Goal: Task Accomplishment & Management: Use online tool/utility

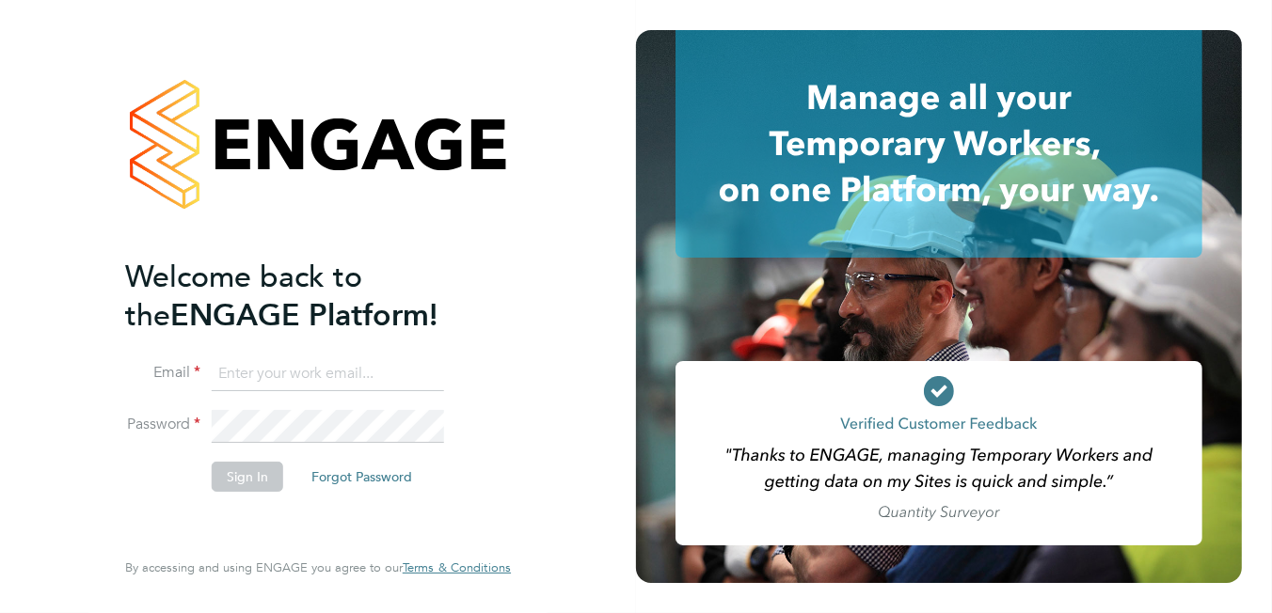
type input "[PERSON_NAME][EMAIL_ADDRESS][DOMAIN_NAME]"
click at [226, 185] on button "Sign In" at bounding box center [247, 477] width 71 height 30
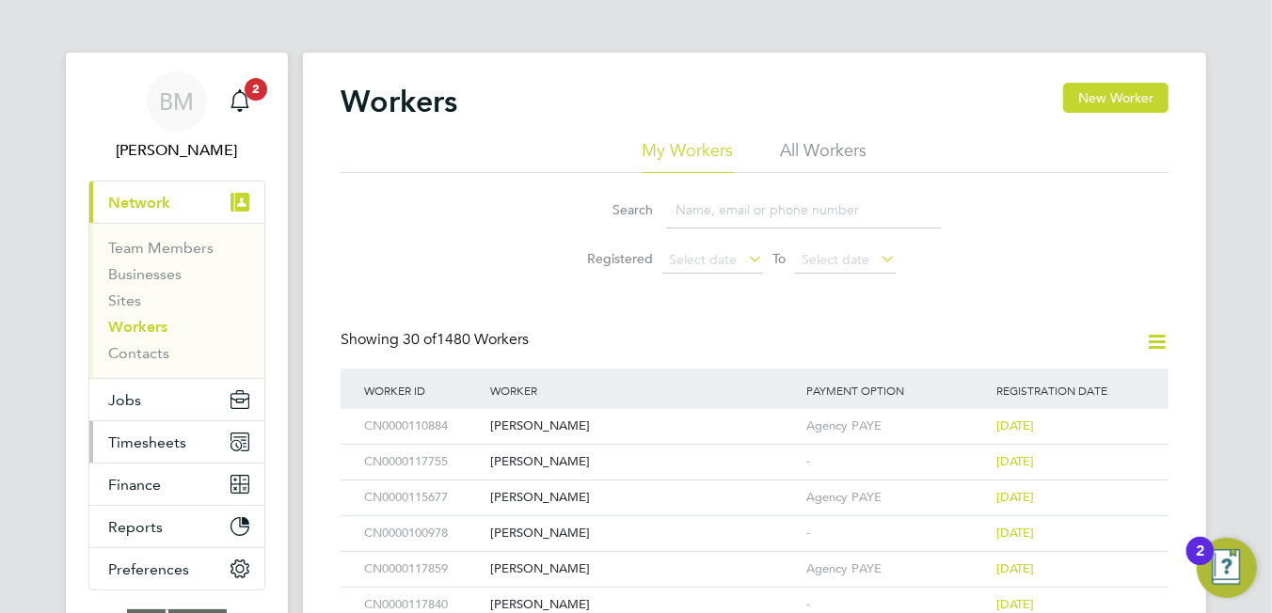
click at [149, 430] on button "Timesheets" at bounding box center [176, 441] width 175 height 41
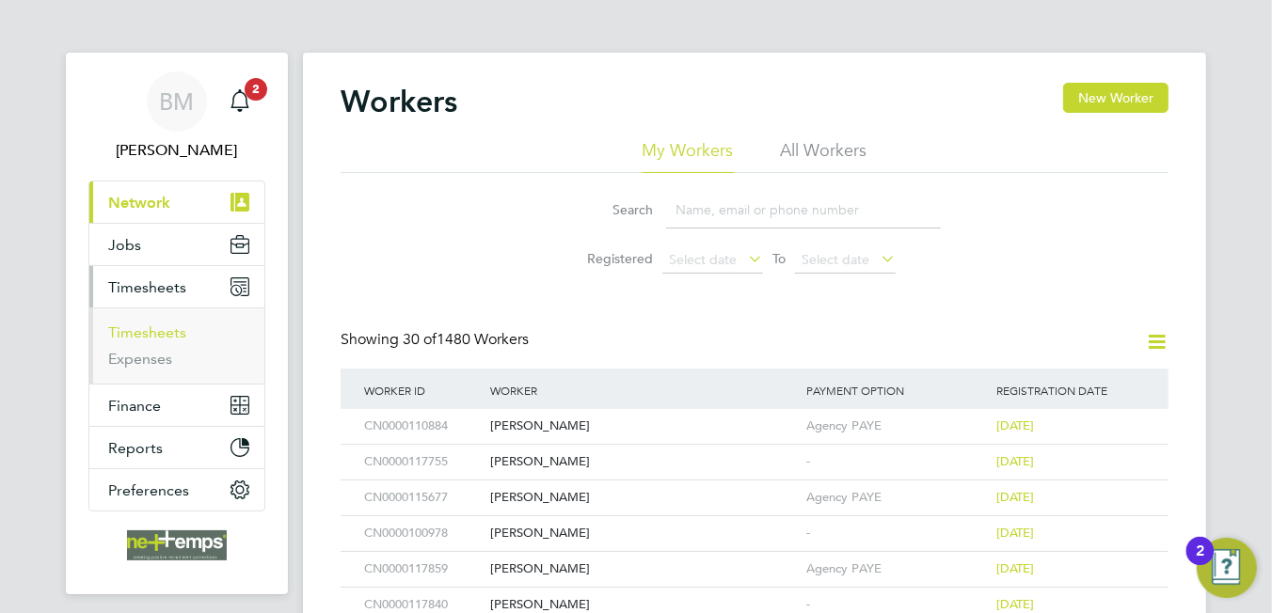
click at [174, 328] on link "Timesheets" at bounding box center [147, 333] width 78 height 18
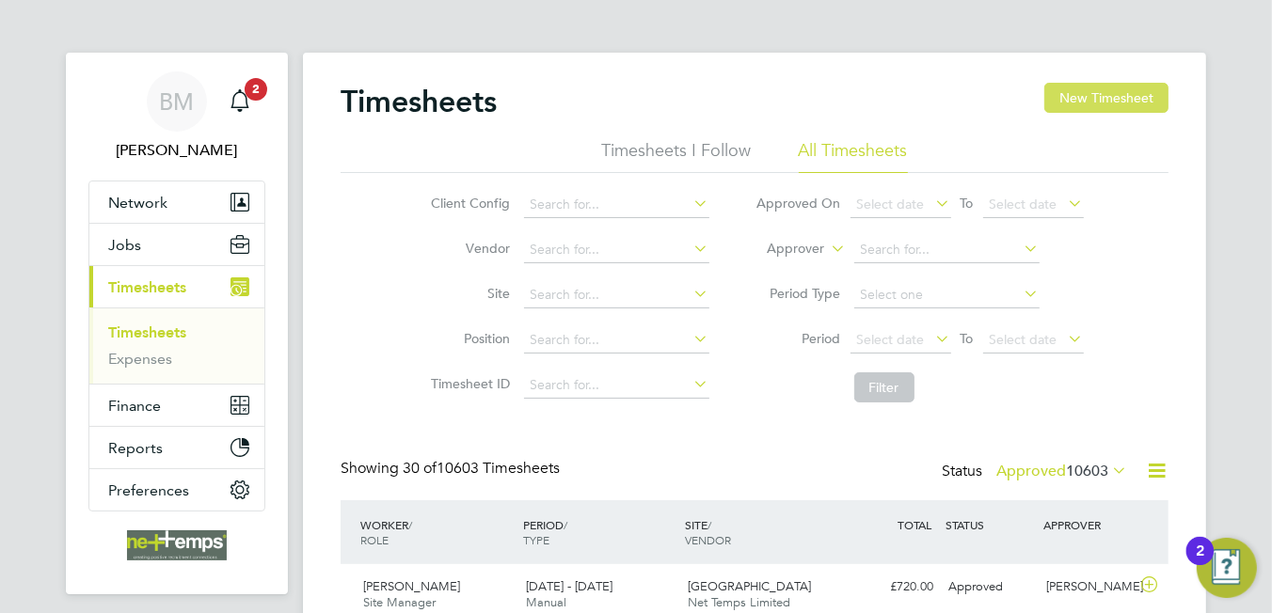
click at [1081, 92] on button "New Timesheet" at bounding box center [1106, 98] width 124 height 30
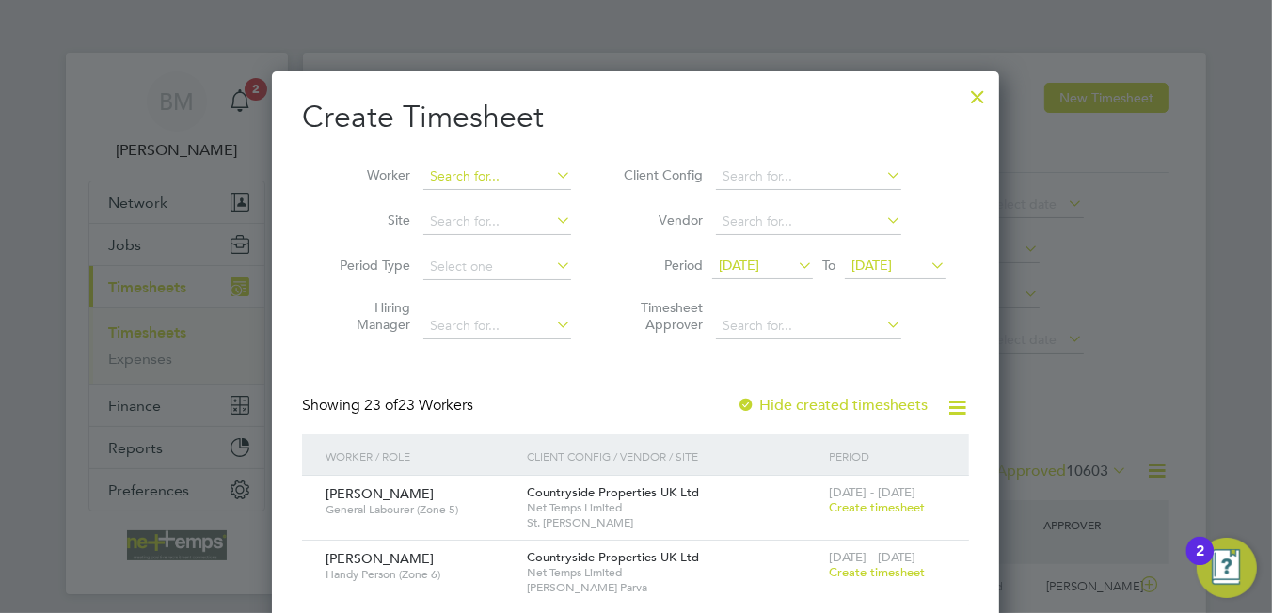
click at [477, 169] on input at bounding box center [497, 177] width 148 height 26
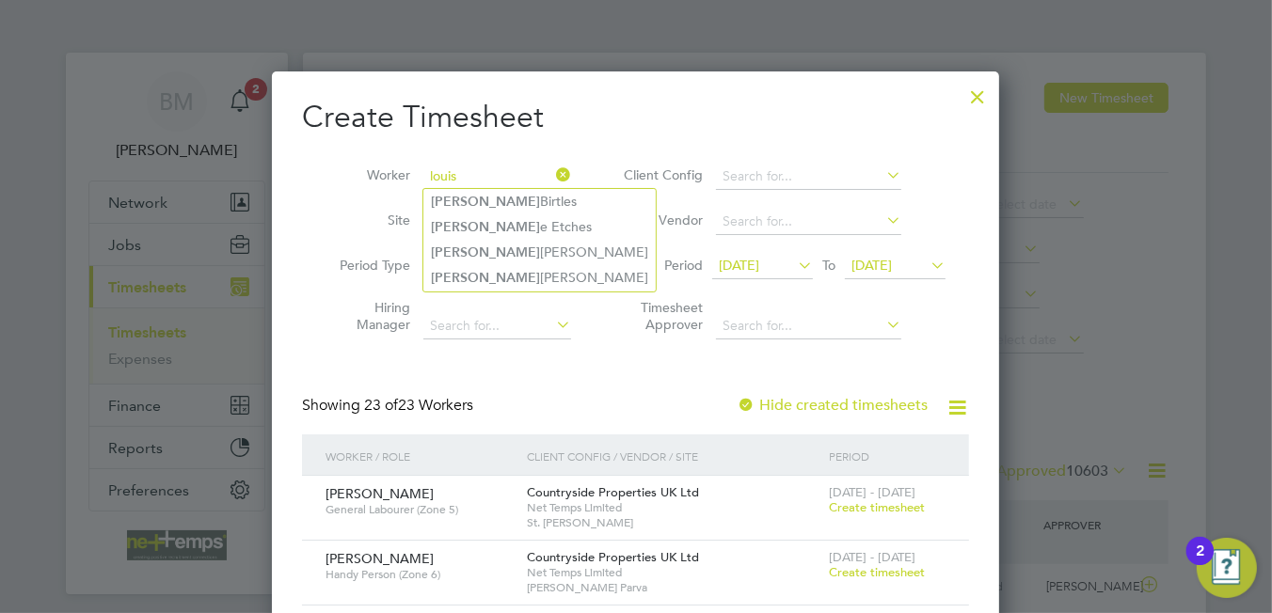
type input "louis"
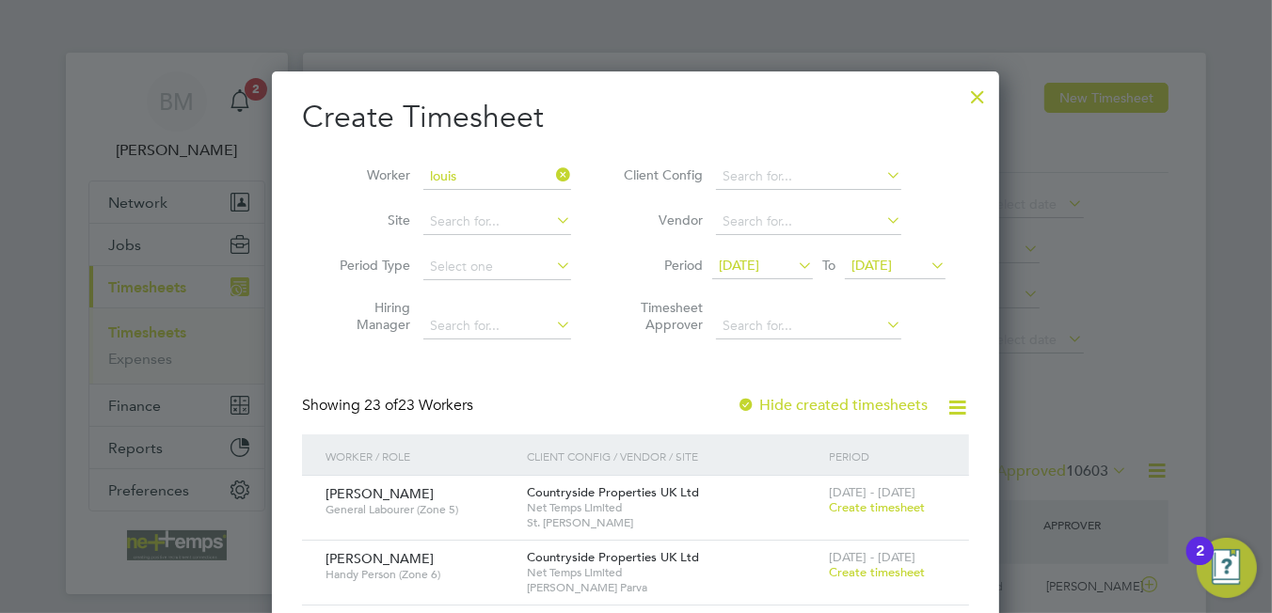
drag, startPoint x: 566, startPoint y: 174, endPoint x: 471, endPoint y: 167, distance: 95.2
click at [552, 174] on icon at bounding box center [552, 175] width 0 height 26
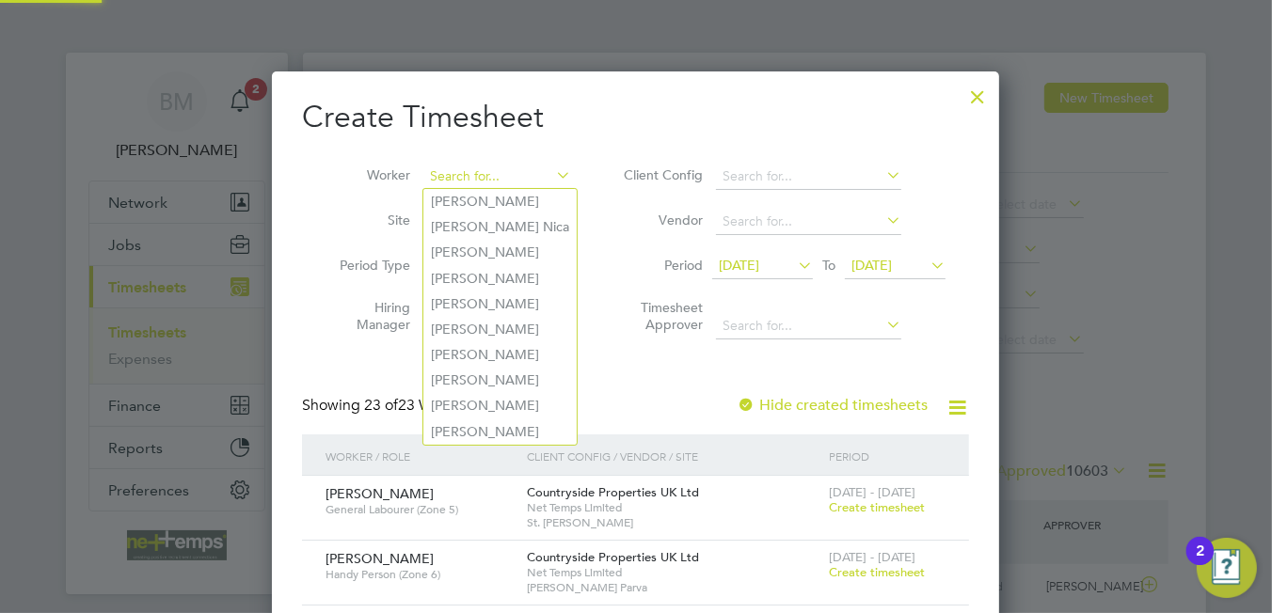
click at [459, 167] on input at bounding box center [497, 177] width 148 height 26
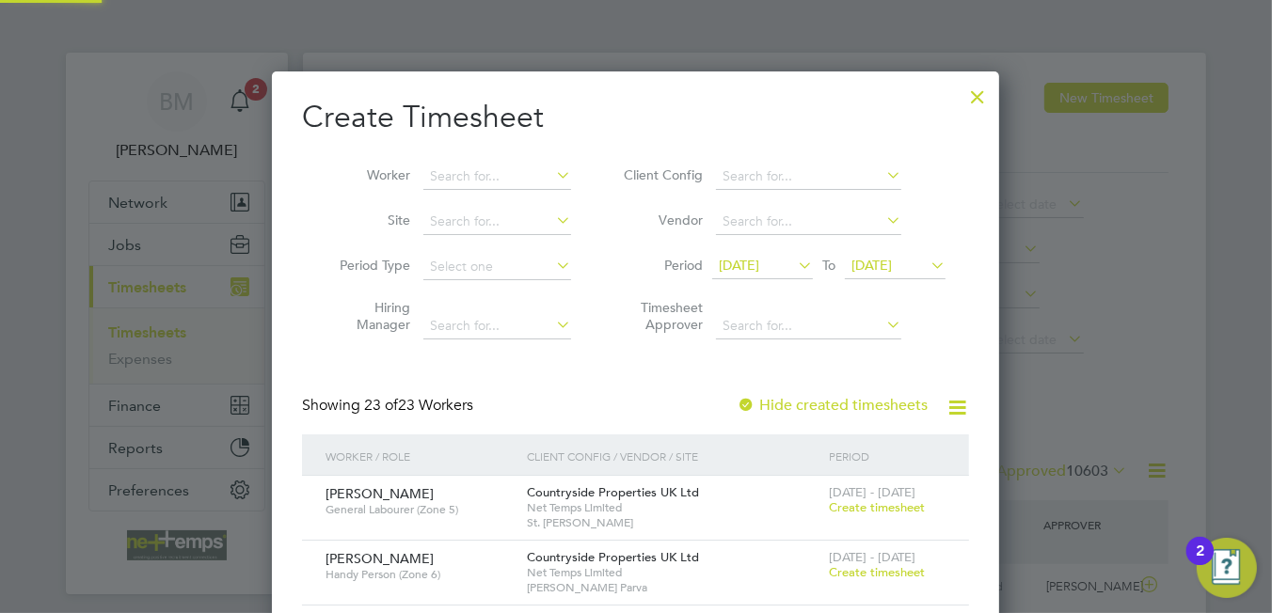
scroll to position [2634, 728]
type input "she"
click at [965, 98] on div at bounding box center [977, 92] width 34 height 34
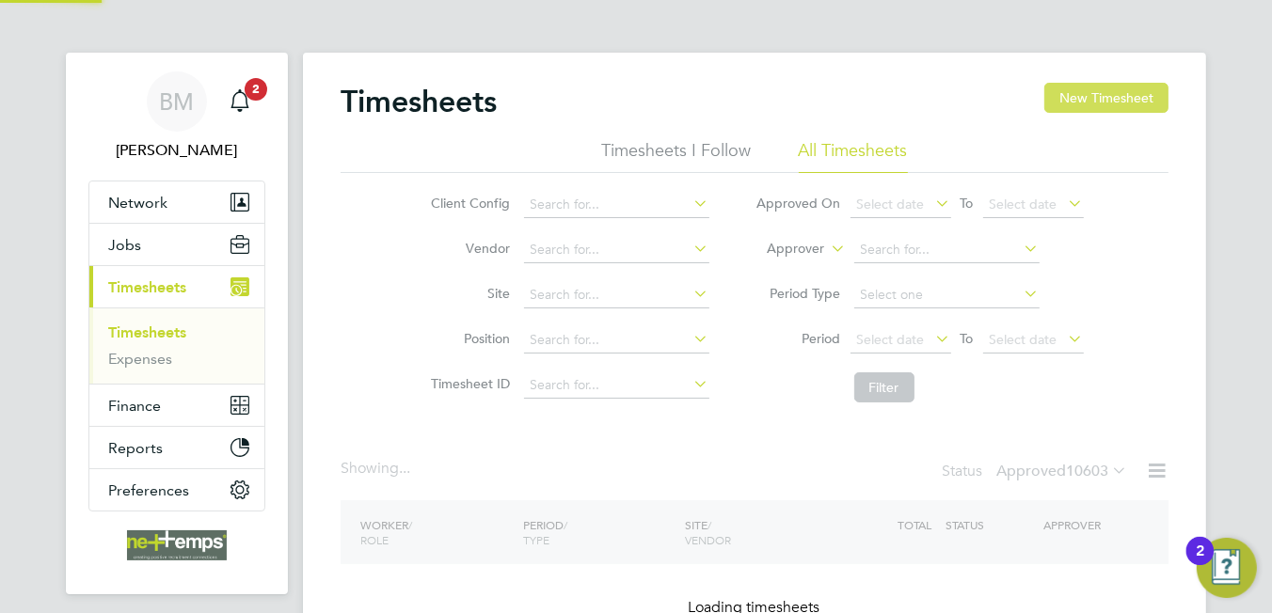
click at [1115, 103] on button "New Timesheet" at bounding box center [1106, 98] width 124 height 30
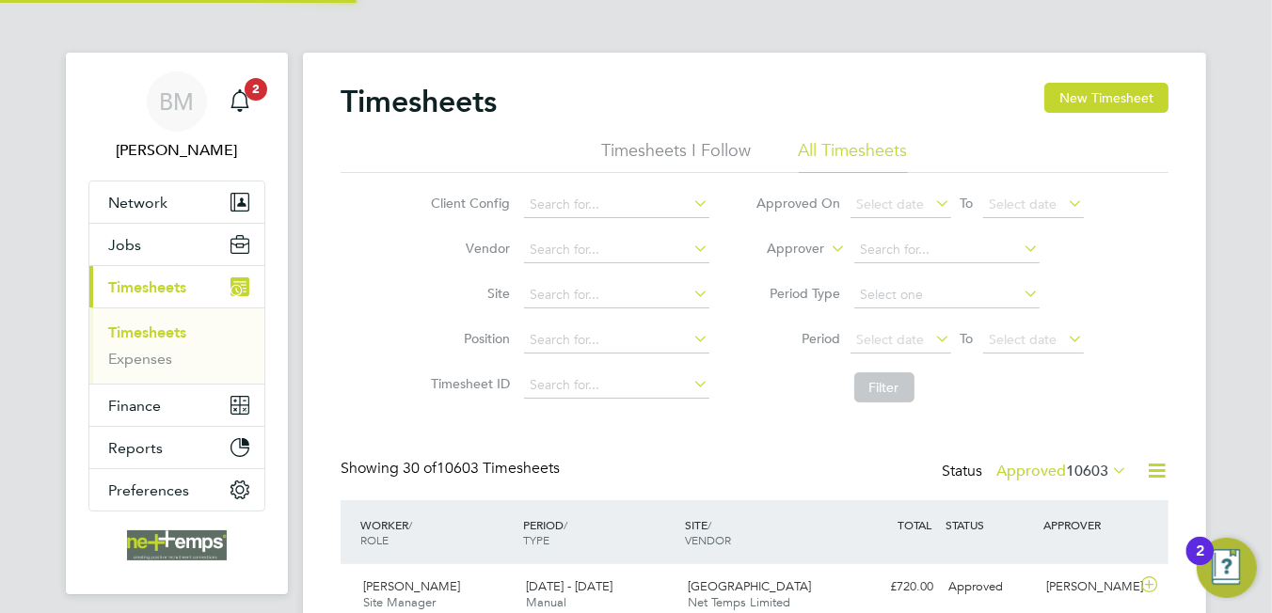
scroll to position [47, 164]
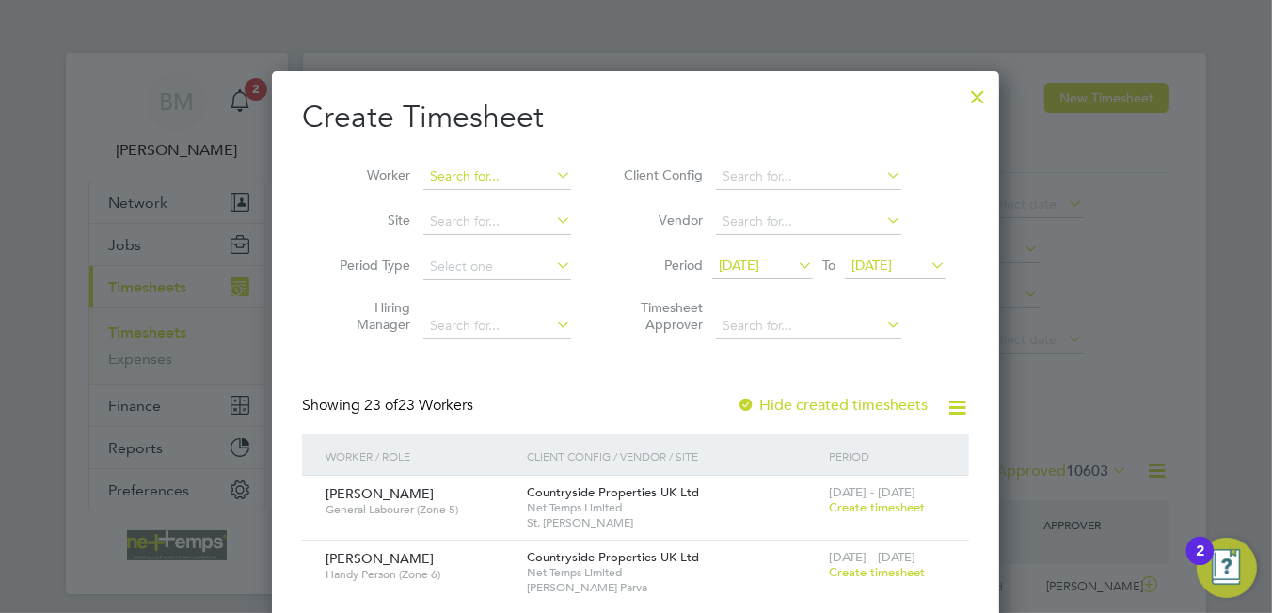
click at [509, 174] on input at bounding box center [497, 177] width 148 height 26
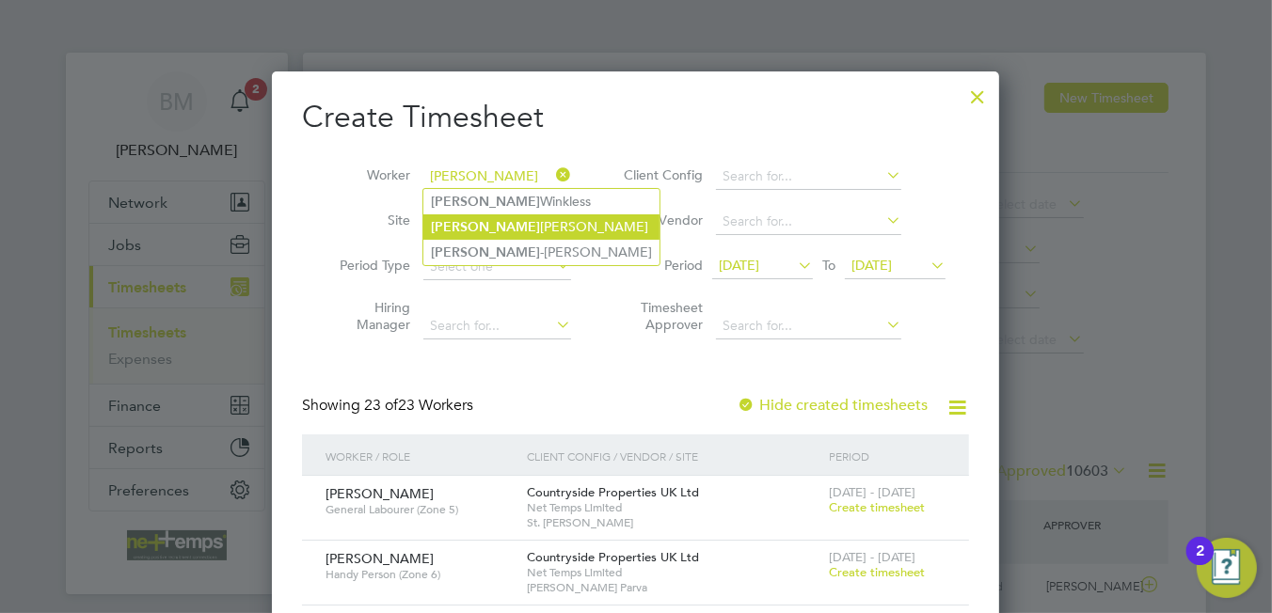
click at [530, 231] on li "[PERSON_NAME]" at bounding box center [541, 226] width 236 height 25
type input "[PERSON_NAME]"
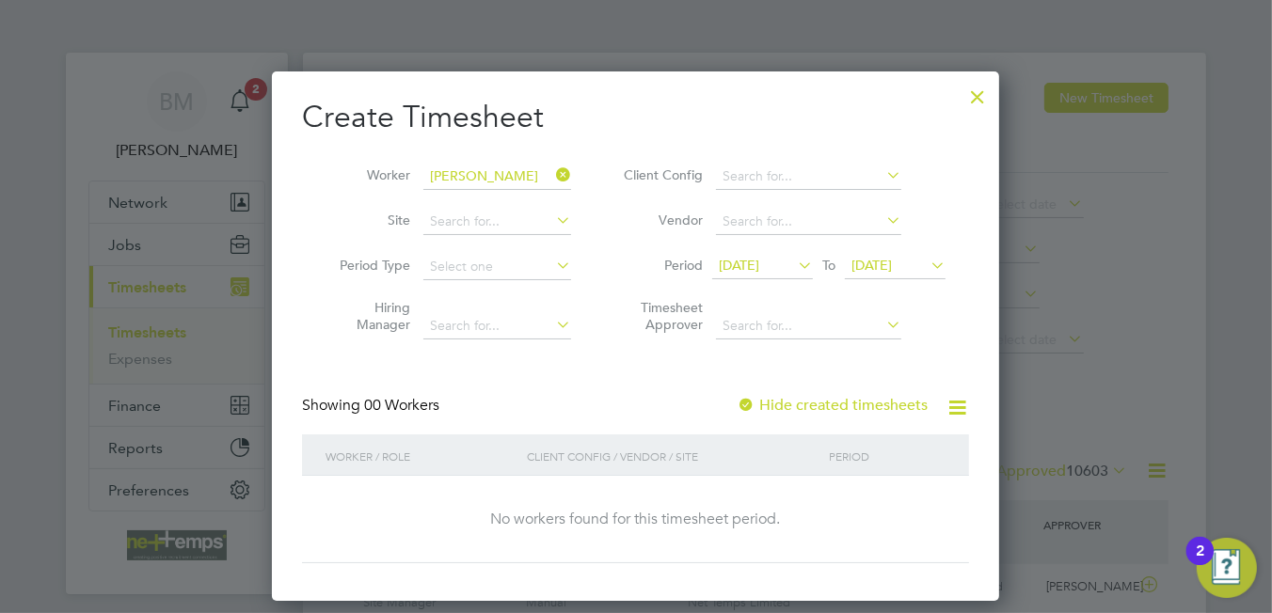
click at [915, 416] on div "Showing 00 Workers Hide created timesheets" at bounding box center [635, 415] width 667 height 39
click at [909, 412] on label "Hide created timesheets" at bounding box center [832, 405] width 191 height 19
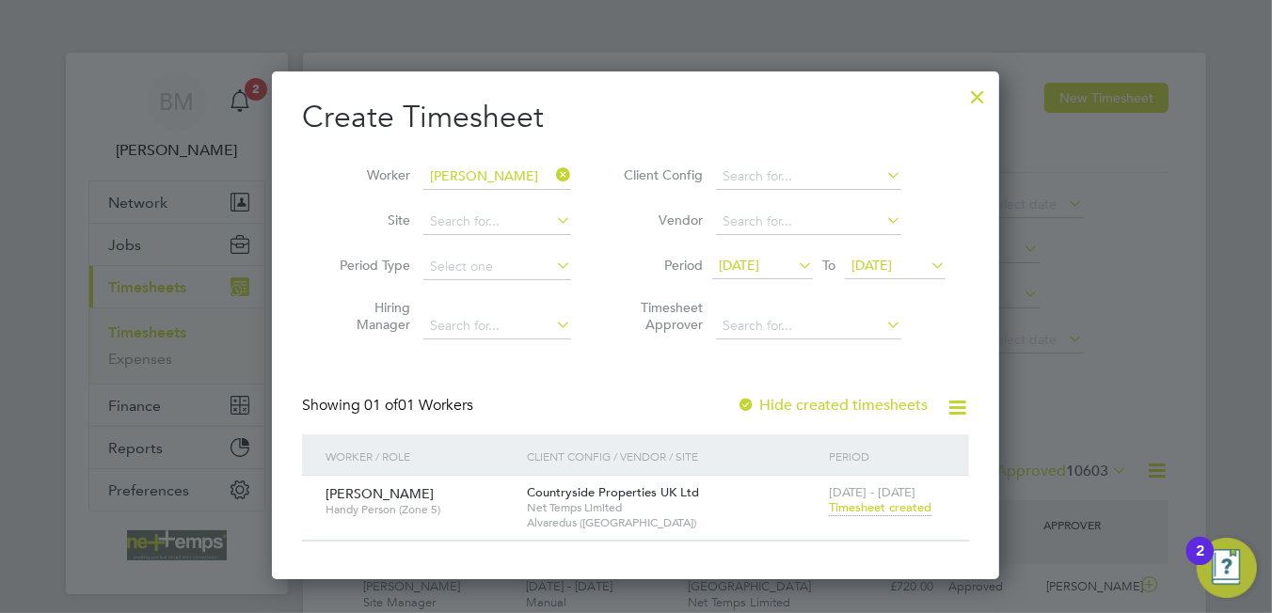
click at [885, 513] on span "Timesheet created" at bounding box center [880, 508] width 103 height 17
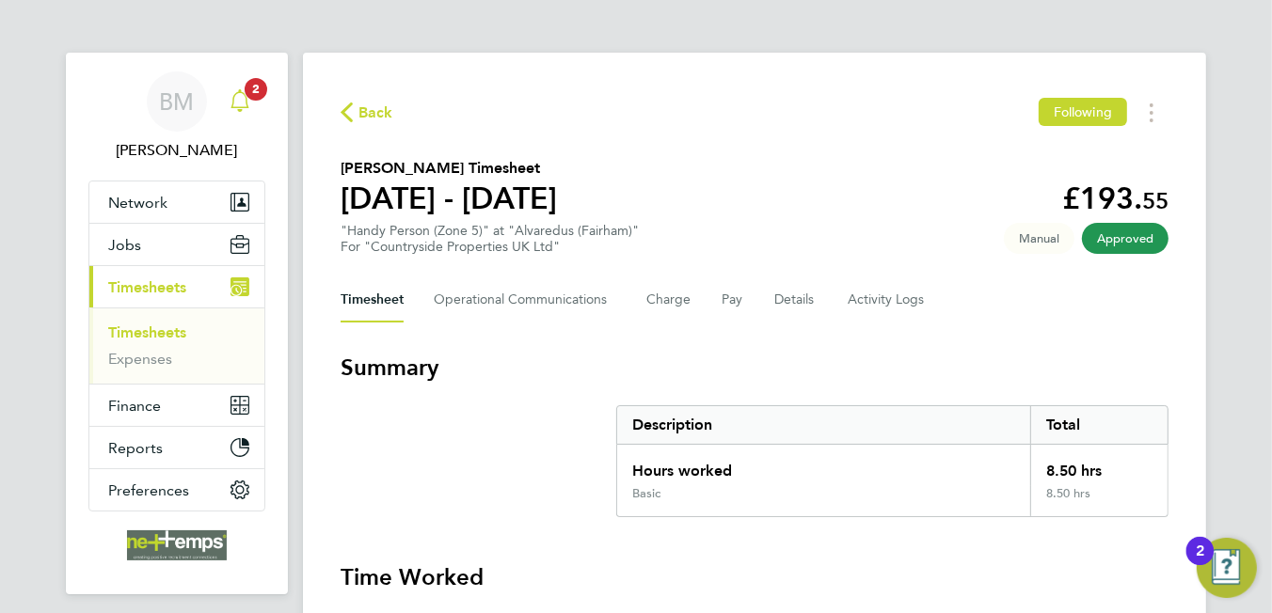
click at [264, 84] on span "2" at bounding box center [256, 89] width 23 height 23
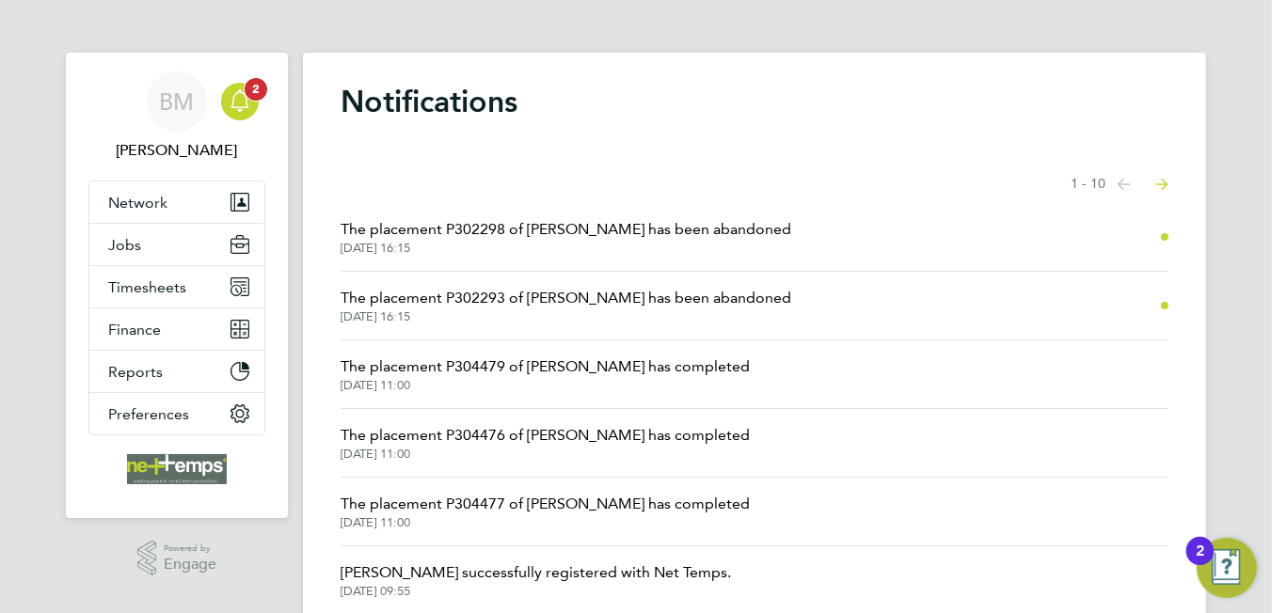
click at [237, 98] on icon "Main navigation" at bounding box center [240, 100] width 23 height 23
